Goal: Task Accomplishment & Management: Complete application form

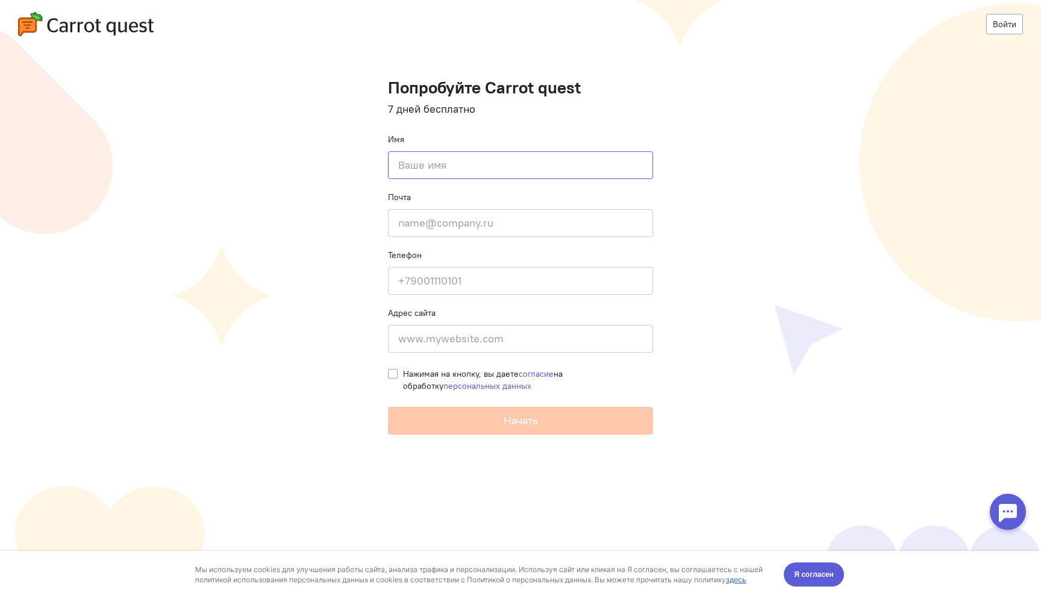
click at [545, 168] on input at bounding box center [520, 165] width 265 height 28
type input "test"
click at [535, 226] on input "email" at bounding box center [520, 223] width 265 height 28
type input "y.pozdnyak@gmail.com"
type input "+79184029017"
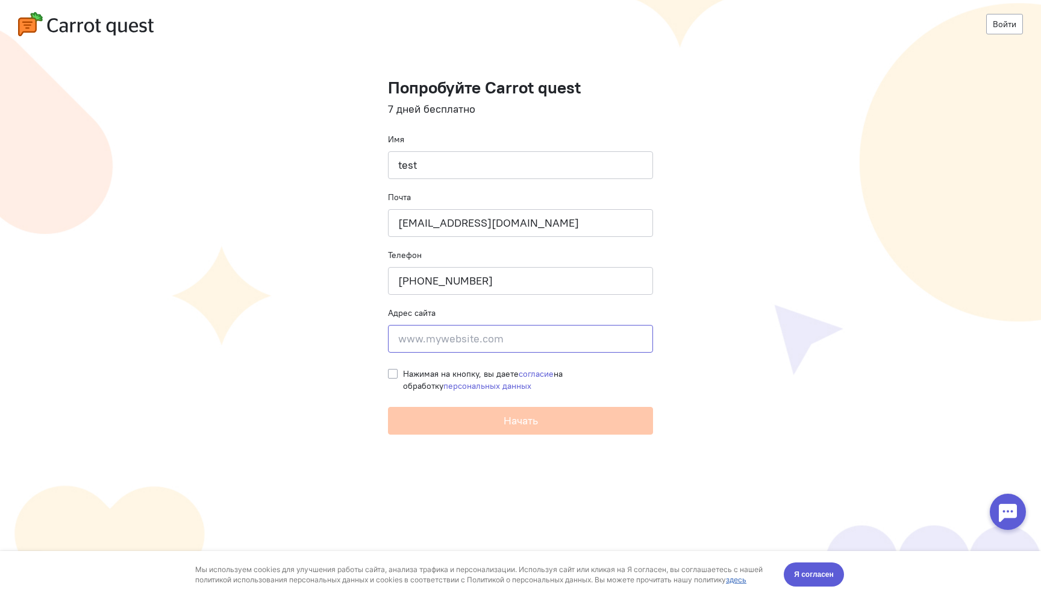
type input "Новопесчаная улица дом 8, корпус 1"
drag, startPoint x: 585, startPoint y: 340, endPoint x: 383, endPoint y: 337, distance: 202.5
click at [382, 337] on cq-registration "Войти Попробуйте Carrot quest 7 дней бесплатно Имя test Почта y.pozdnyak@gmail.…" at bounding box center [520, 299] width 1041 height 598
type input "test.com"
click at [403, 369] on label "Нажимая на кнопку, вы даете согласие на обработку персональных данных" at bounding box center [528, 380] width 250 height 24
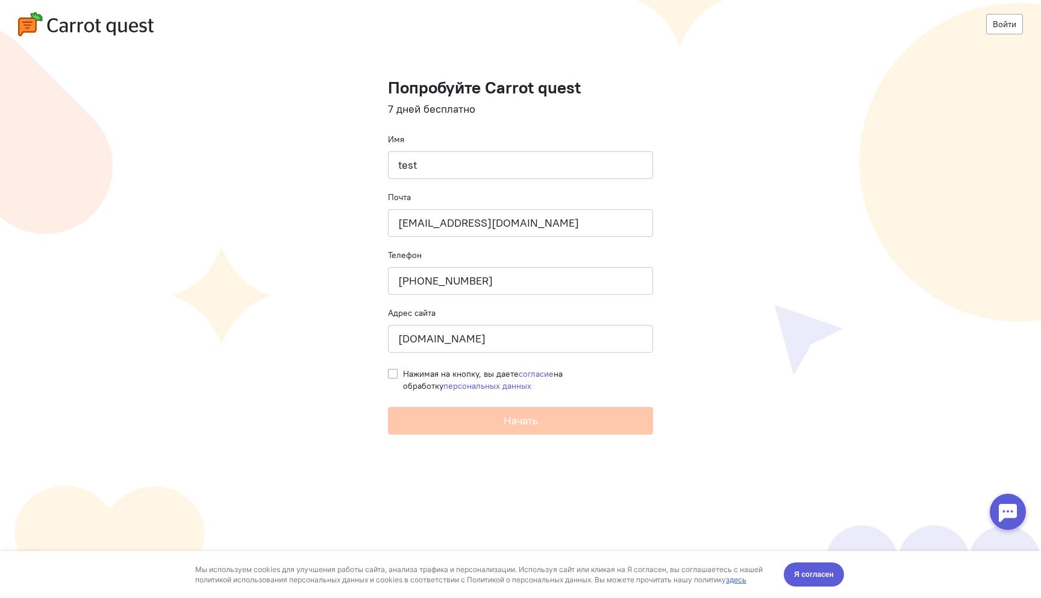
click at [392, 369] on input "Нажимая на кнопку, вы даете согласие на обработку персональных данных" at bounding box center [393, 373] width 10 height 11
checkbox input "true"
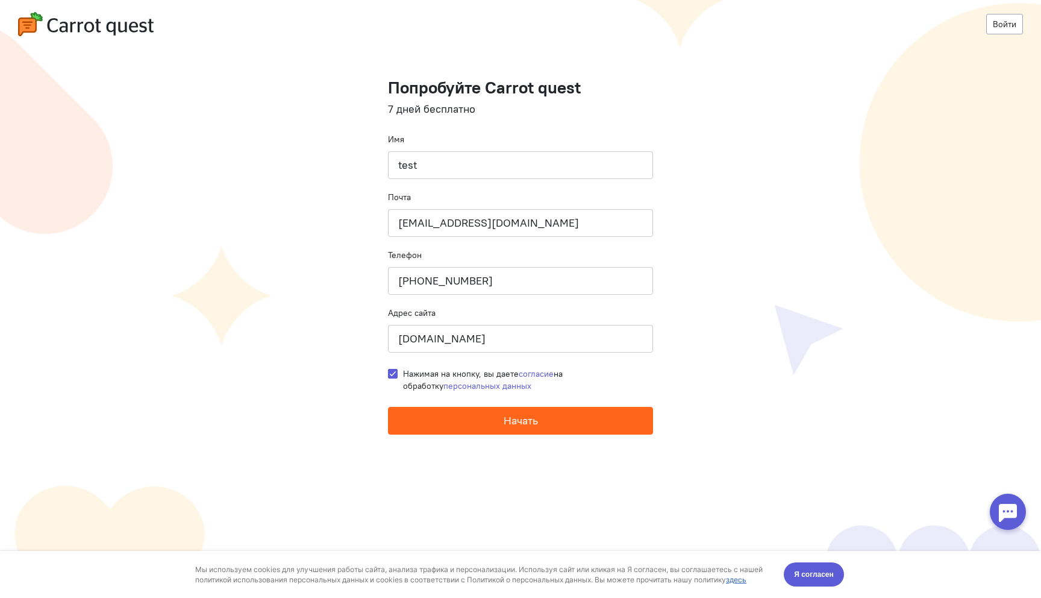
click at [453, 410] on button "Начать" at bounding box center [520, 421] width 265 height 28
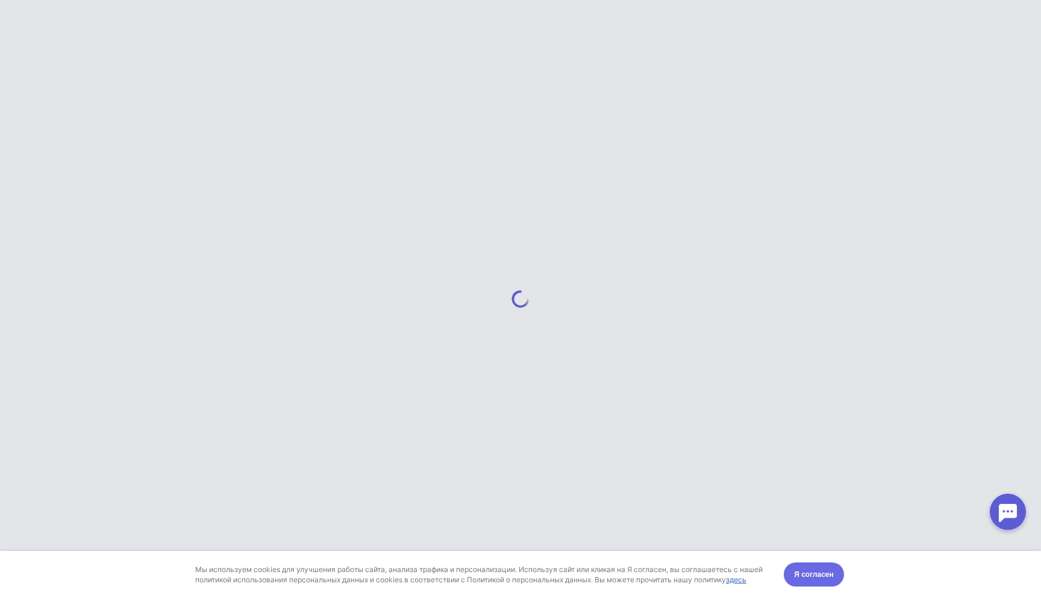
click at [799, 574] on span "Я согласен" at bounding box center [814, 574] width 40 height 12
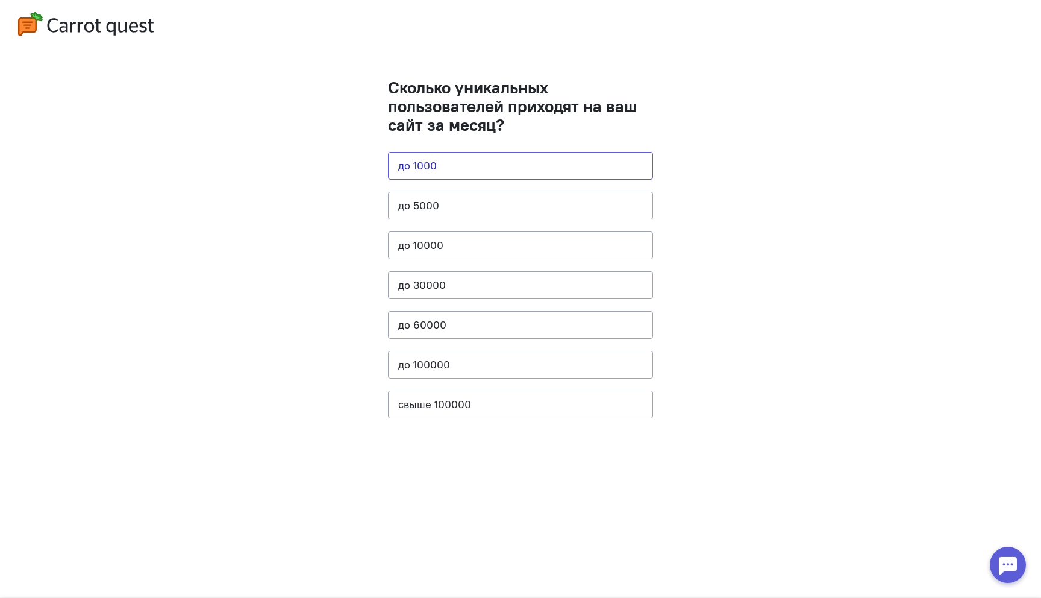
click at [583, 160] on button "до 1000" at bounding box center [520, 166] width 265 height 28
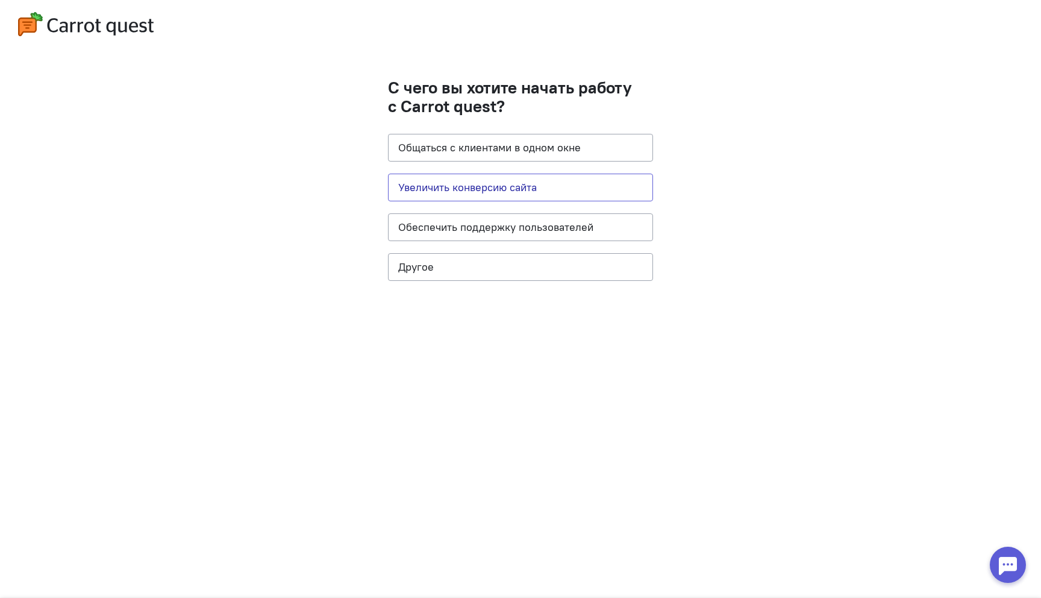
click at [582, 177] on button "Увеличить конверсию сайта" at bounding box center [520, 188] width 265 height 28
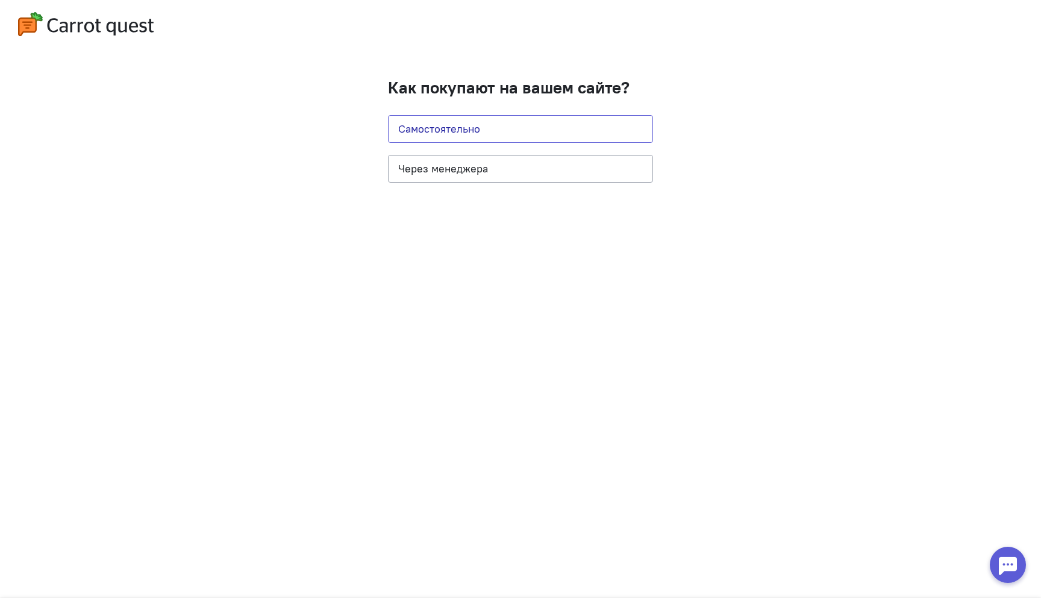
click at [580, 127] on button "Самостоятельно" at bounding box center [520, 129] width 265 height 28
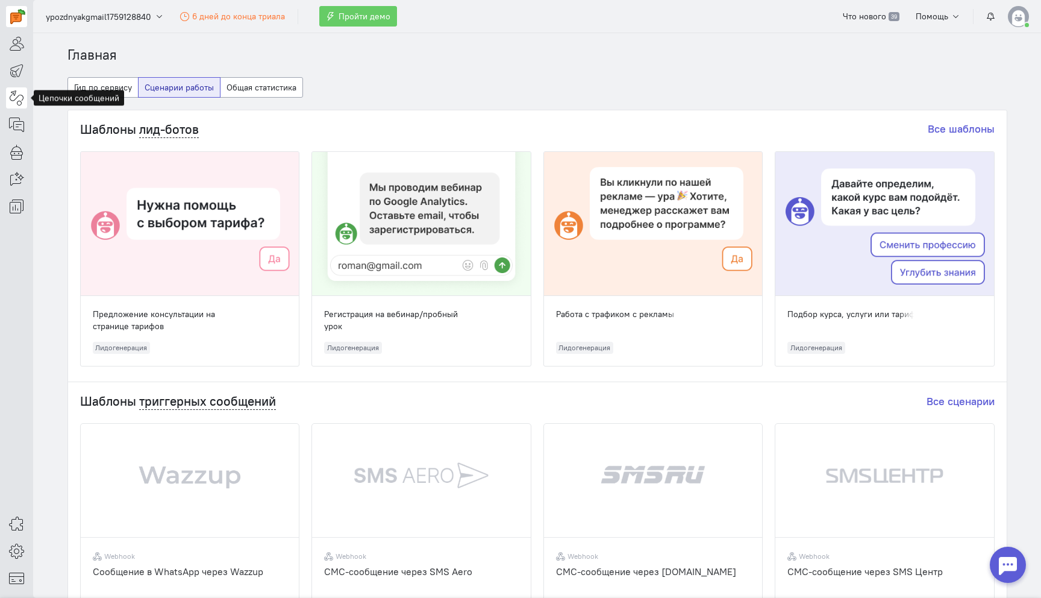
click at [20, 95] on icon at bounding box center [16, 97] width 15 height 14
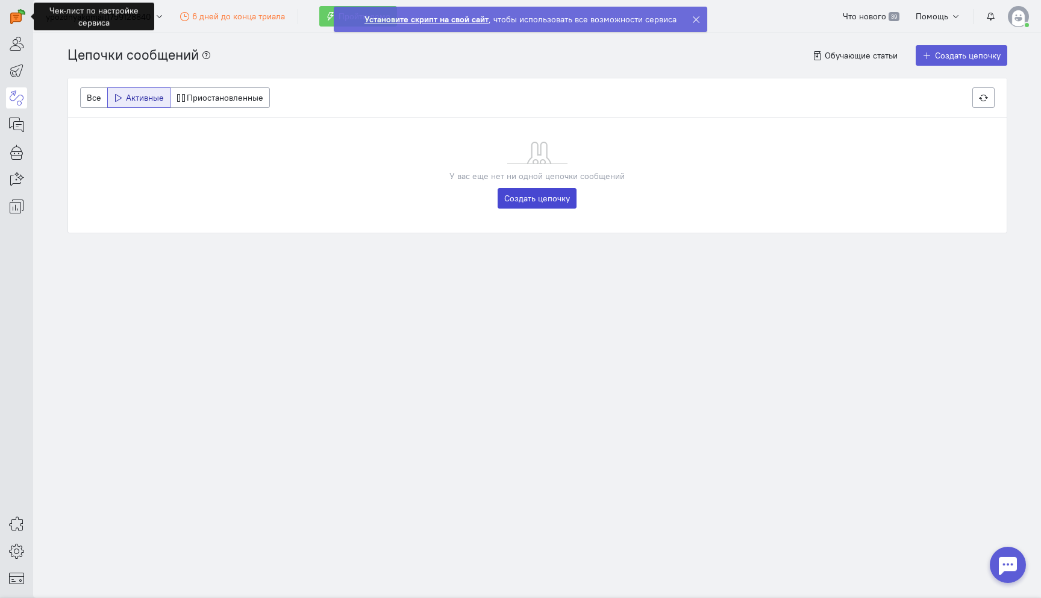
click at [524, 201] on link "Создать цепочку" at bounding box center [537, 198] width 79 height 20
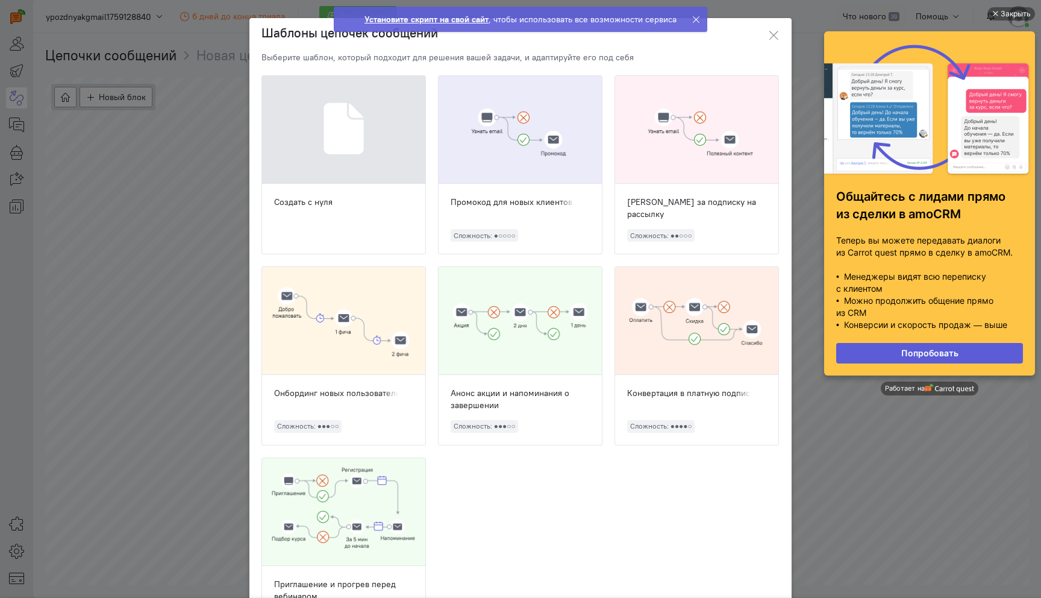
click at [364, 306] on div at bounding box center [343, 321] width 163 height 108
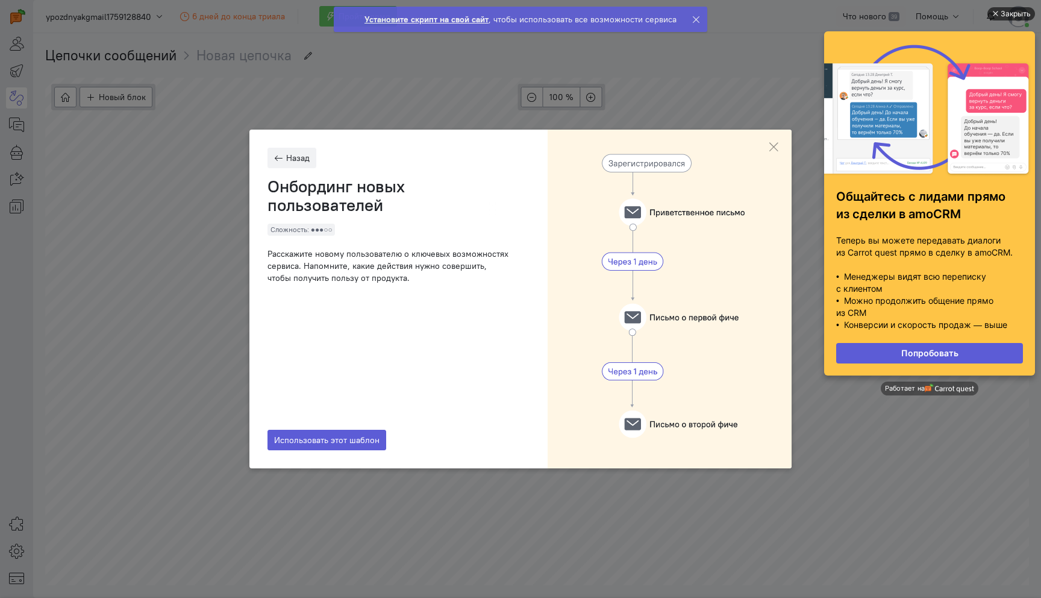
click at [1002, 13] on div "Закрыть" at bounding box center [1016, 13] width 30 height 13
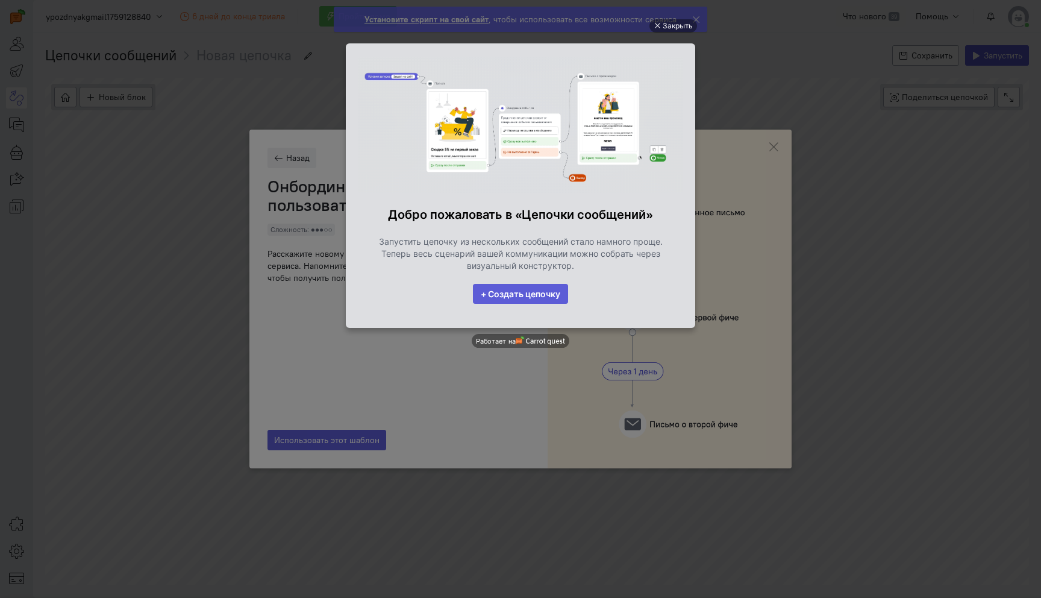
click at [541, 295] on link "+ Создать цепочку" at bounding box center [520, 294] width 95 height 20
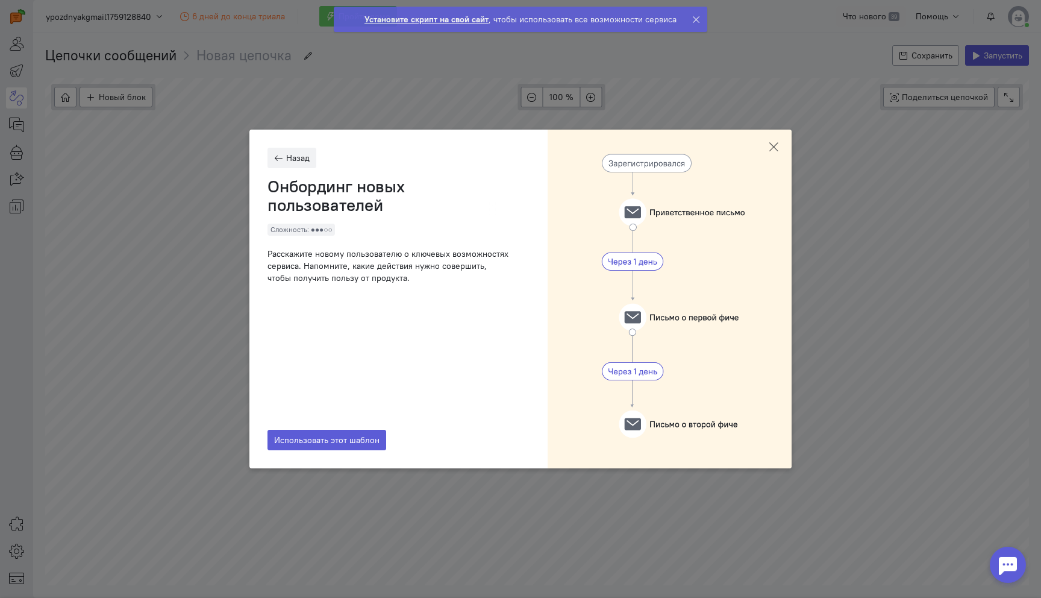
click at [774, 148] on icon at bounding box center [774, 147] width 12 height 12
